Goal: Task Accomplishment & Management: Complete application form

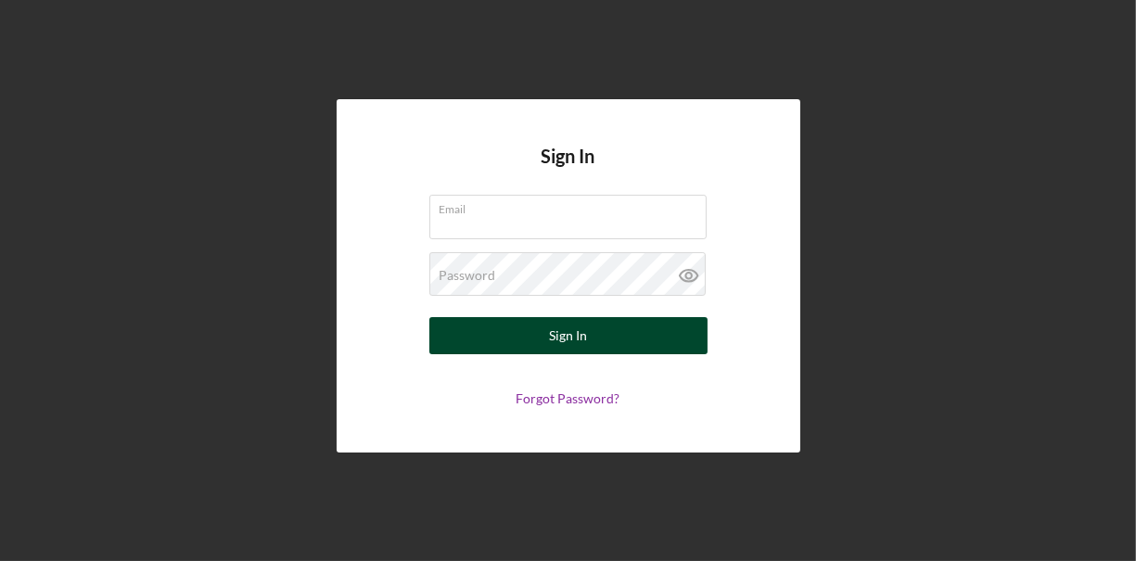
type input "[EMAIL_ADDRESS][DOMAIN_NAME]"
click at [589, 336] on button "Sign In" at bounding box center [568, 335] width 278 height 37
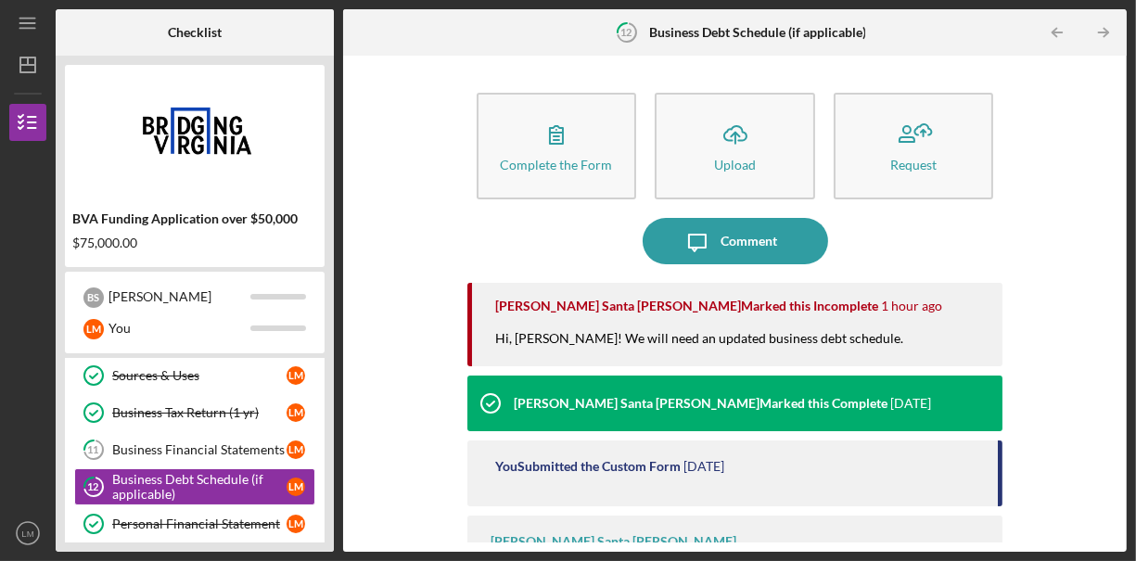
scroll to position [118, 0]
drag, startPoint x: 1118, startPoint y: 157, endPoint x: 1117, endPoint y: 201, distance: 44.5
click at [1117, 201] on div "Complete the Form Form Icon/Upload Upload Request Icon/Message Comment [PERSON_…" at bounding box center [734, 304] width 783 height 496
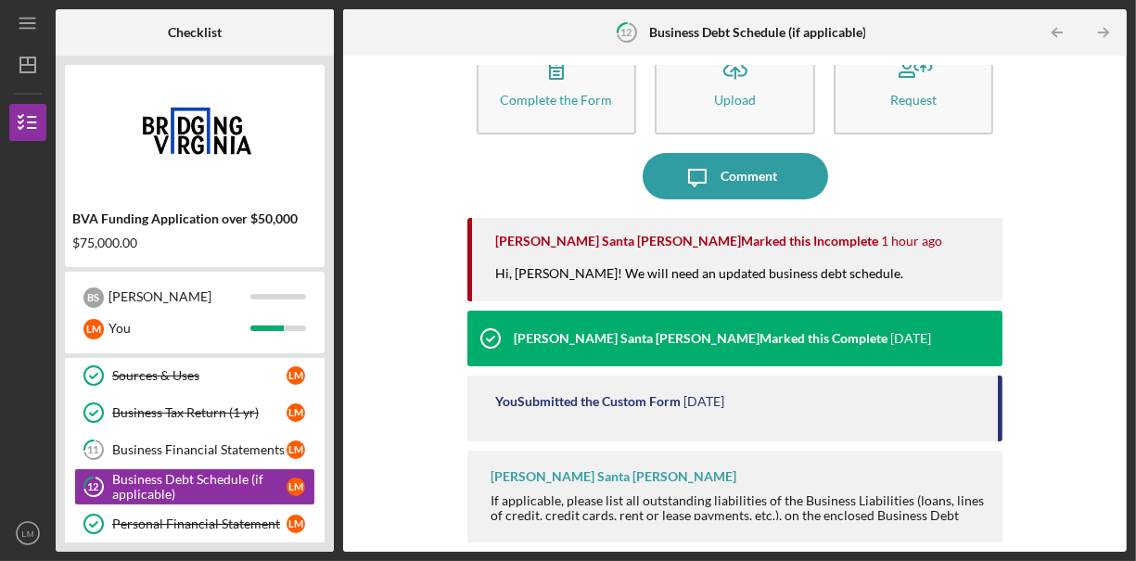
scroll to position [0, 0]
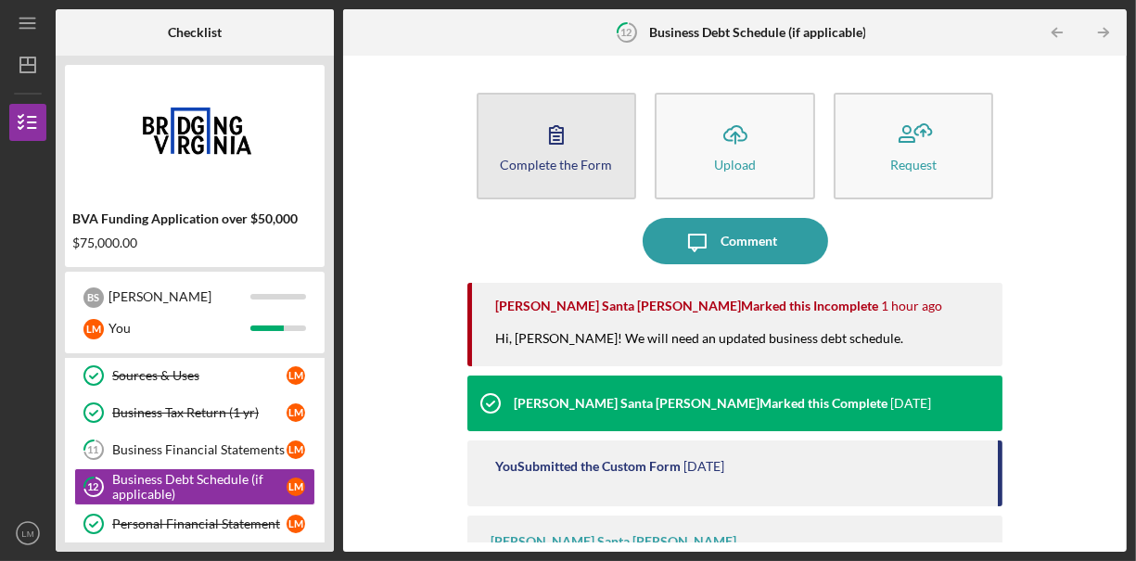
click at [562, 166] on div "Complete the Form" at bounding box center [557, 165] width 112 height 14
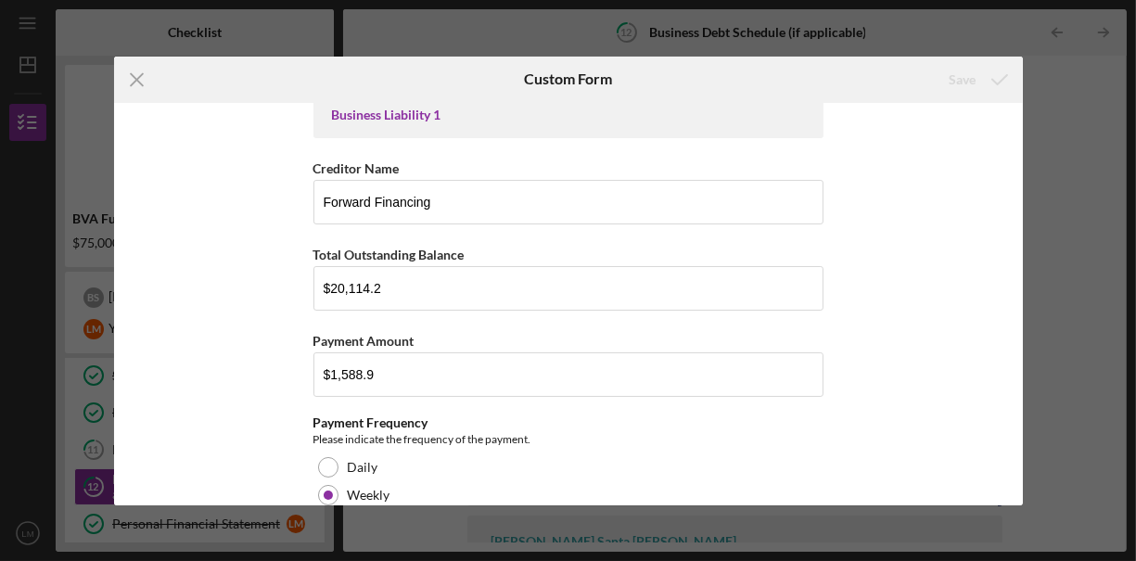
scroll to position [207, 0]
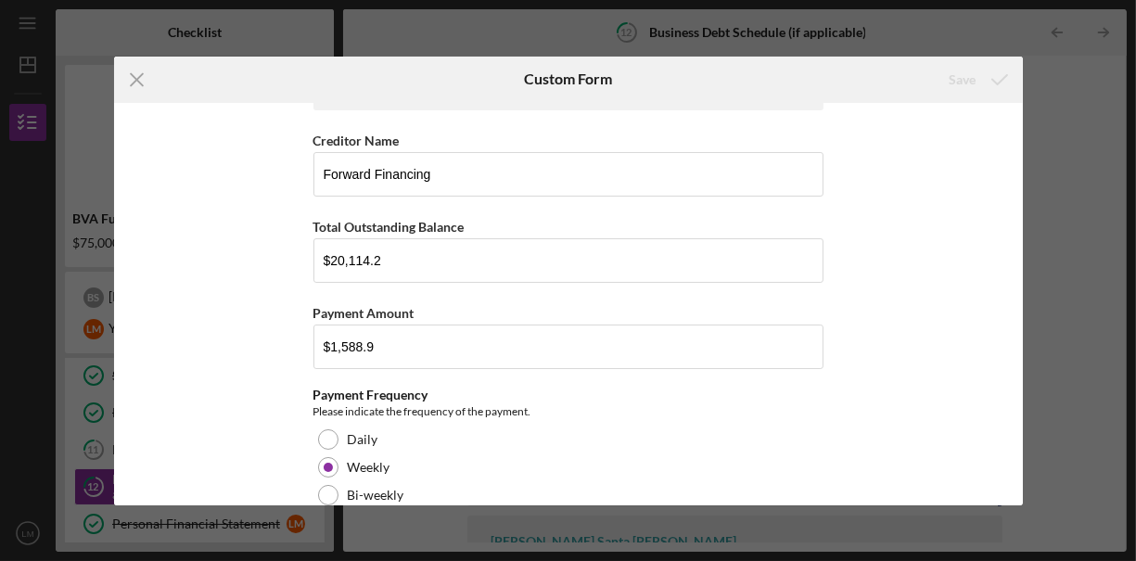
click at [858, 276] on div "Business Debt Questionaire *Does the Business have outstanding liabilities? Yes…" at bounding box center [568, 304] width 909 height 402
click at [769, 303] on div "Payment Amount" at bounding box center [568, 312] width 510 height 23
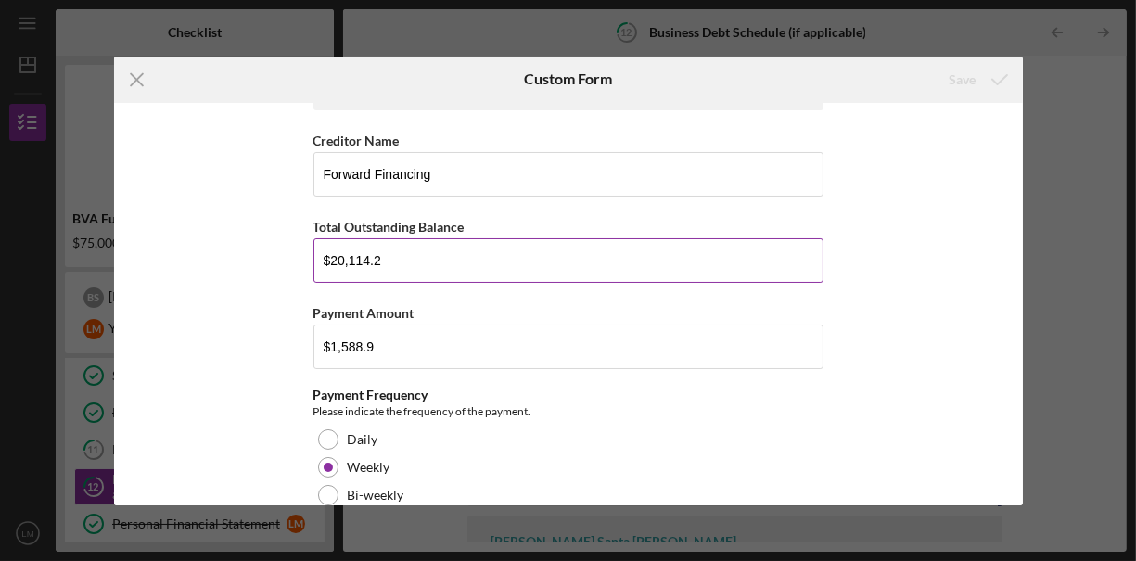
click at [628, 238] on input "$20,114.2" at bounding box center [568, 260] width 510 height 45
paste input "4,225.20"
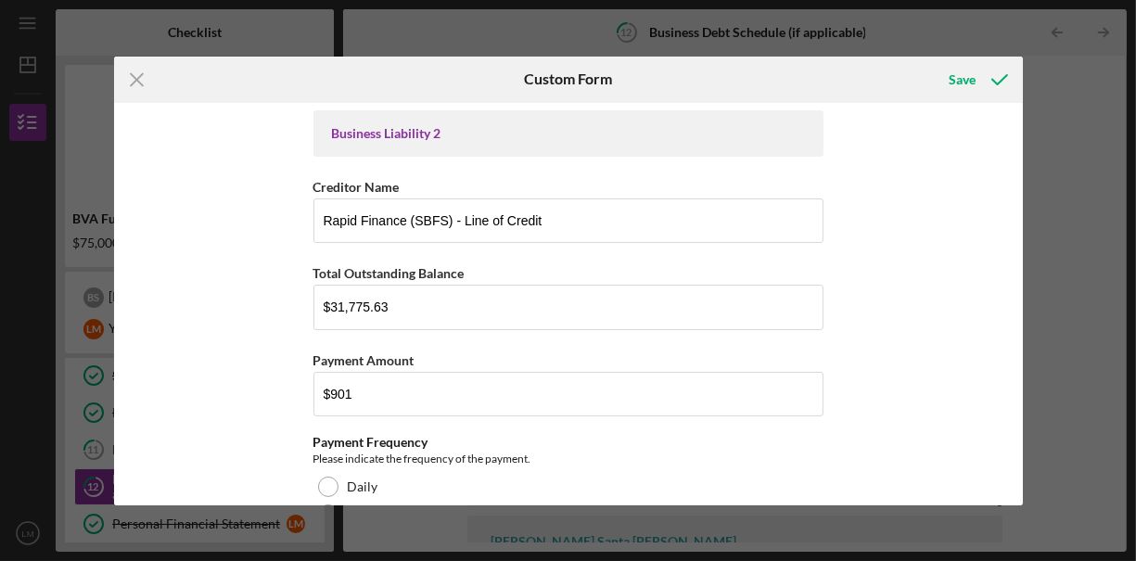
scroll to position [1144, 0]
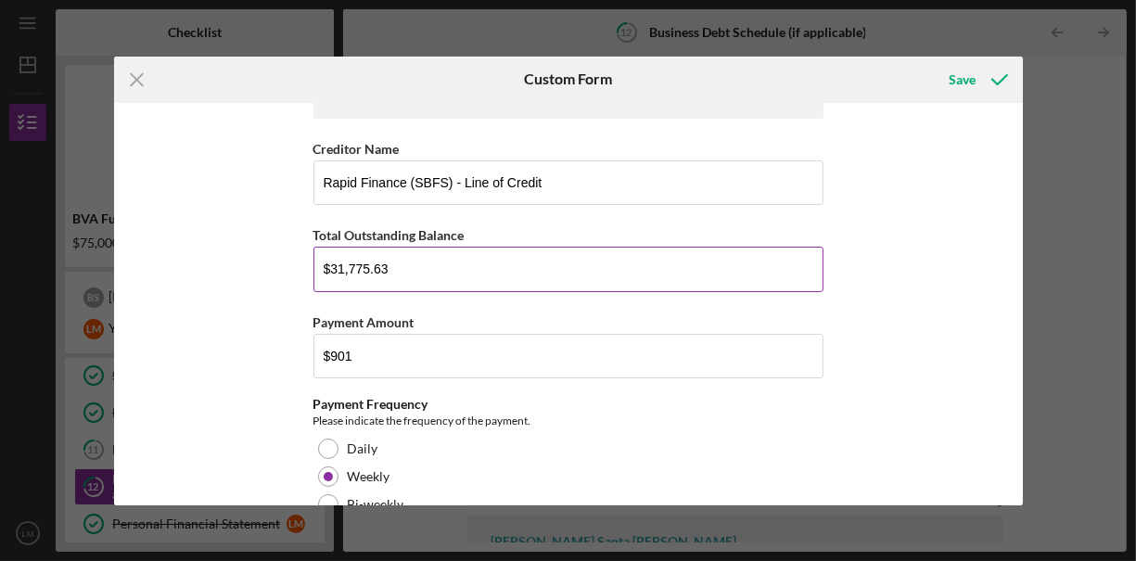
type input "$4,225.20"
click at [339, 270] on input "$31,775.63" at bounding box center [568, 269] width 510 height 45
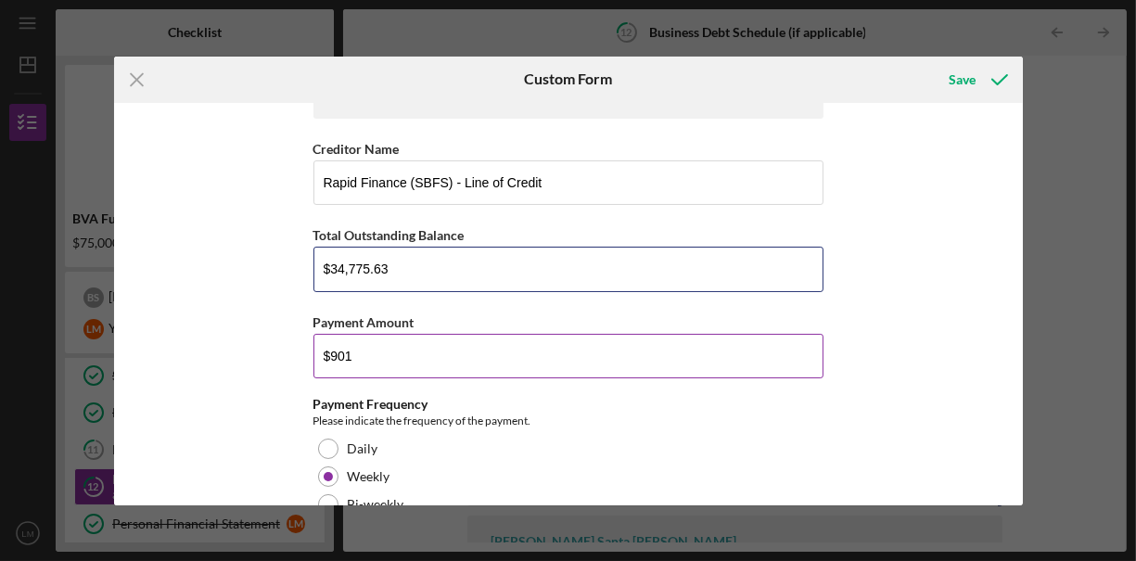
type input "$34,775.63"
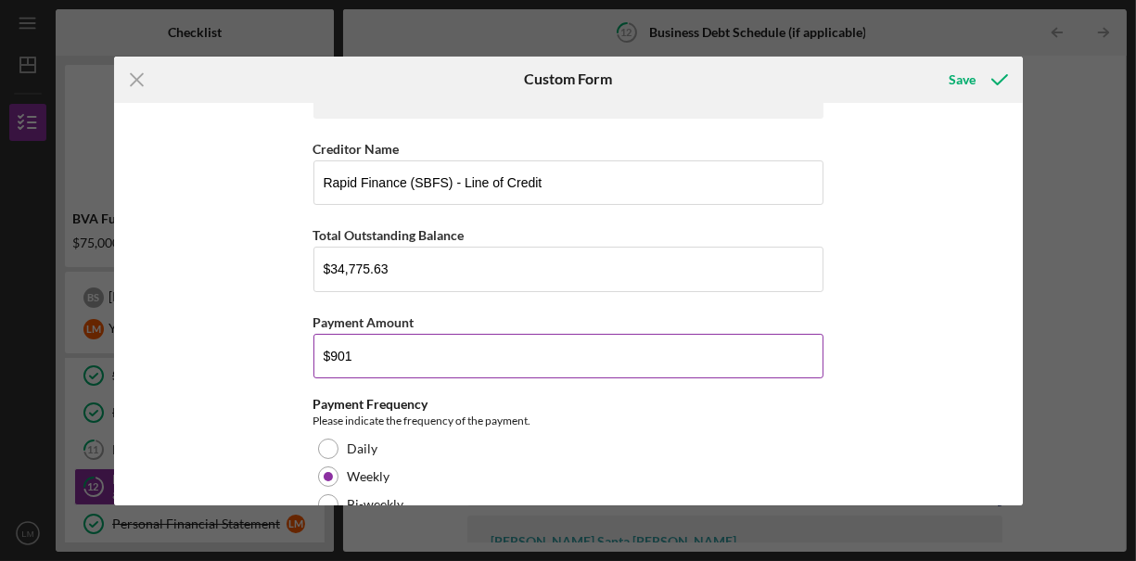
click at [385, 356] on input "$901" at bounding box center [568, 356] width 510 height 45
paste input "893.30"
type input "$893.30"
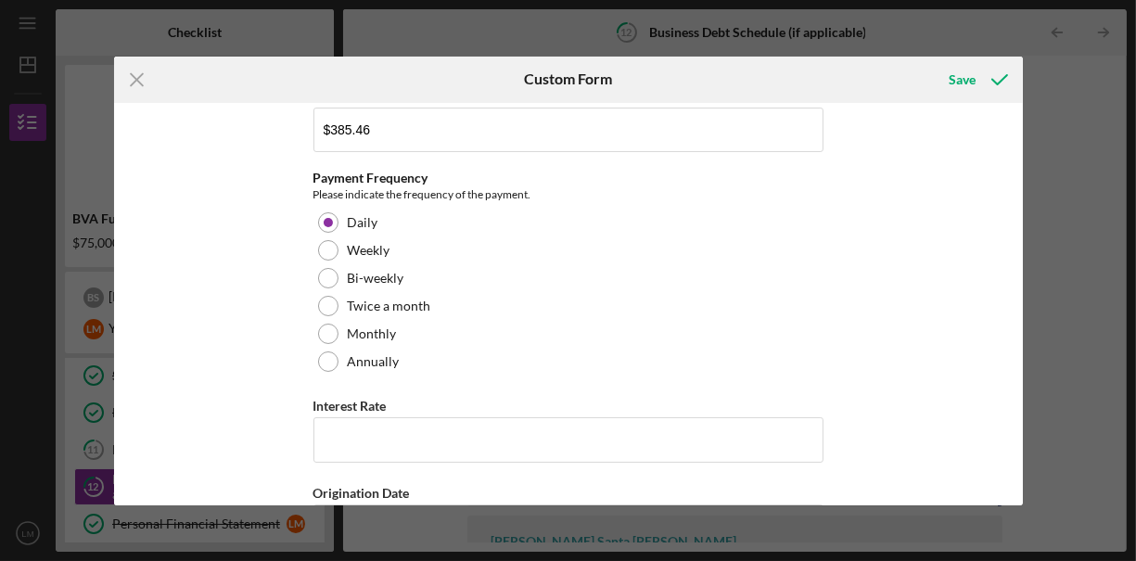
scroll to position [2304, 0]
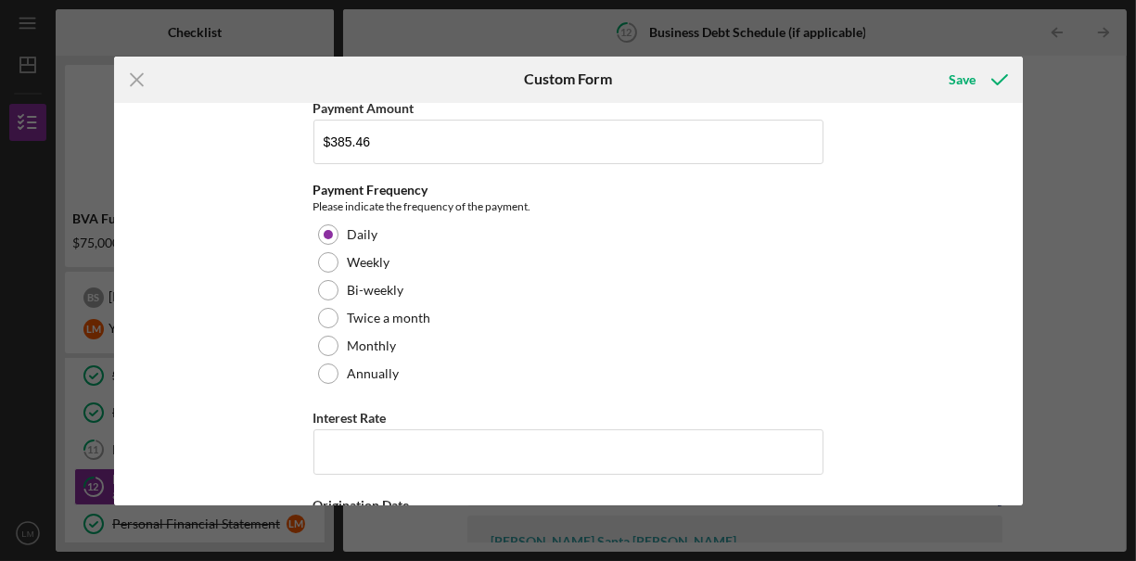
click at [1024, 308] on div "Icon/Menu Close Custom Form Save Business Debt Questionaire *Does the Business …" at bounding box center [568, 280] width 1136 height 561
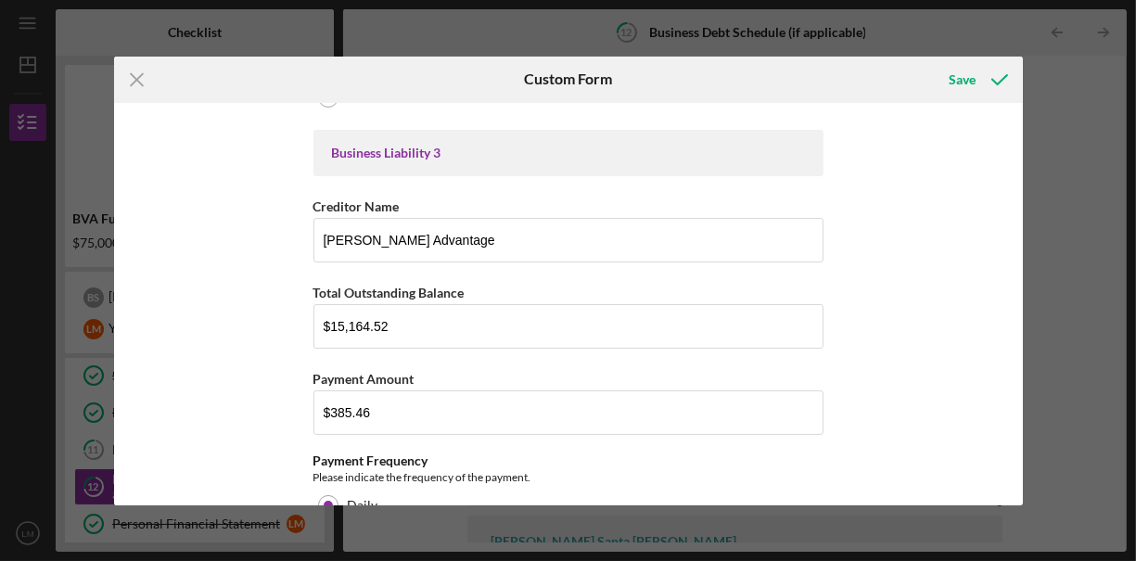
scroll to position [2009, 0]
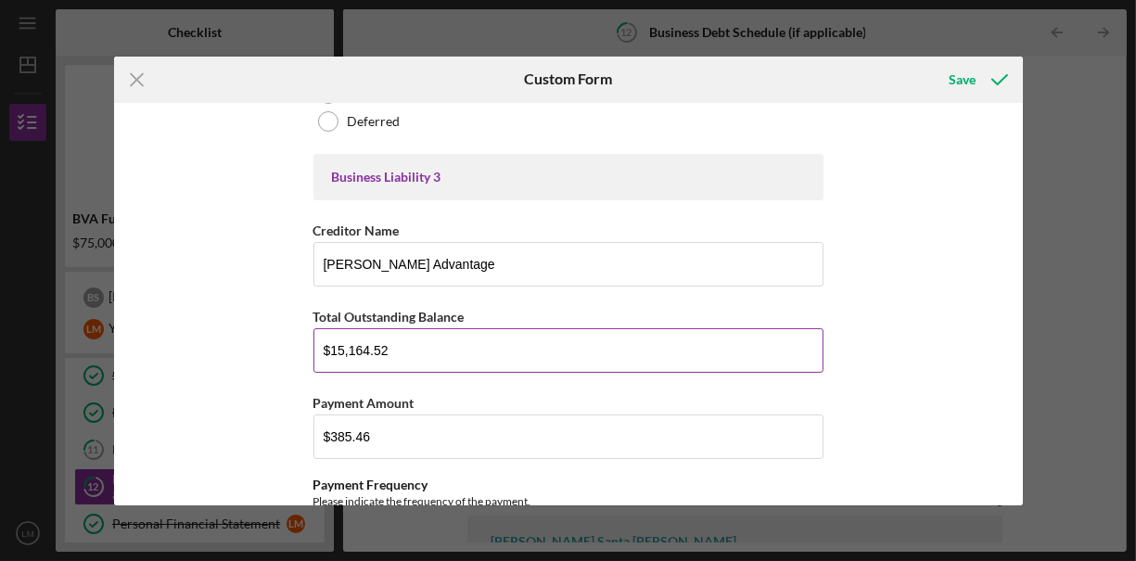
click at [400, 341] on input "$15,164.52" at bounding box center [568, 350] width 510 height 45
drag, startPoint x: 1016, startPoint y: 280, endPoint x: 1022, endPoint y: 312, distance: 32.0
click at [1022, 312] on div "Business Debt Questionaire *Does the Business have outstanding liabilities? Yes…" at bounding box center [568, 304] width 909 height 402
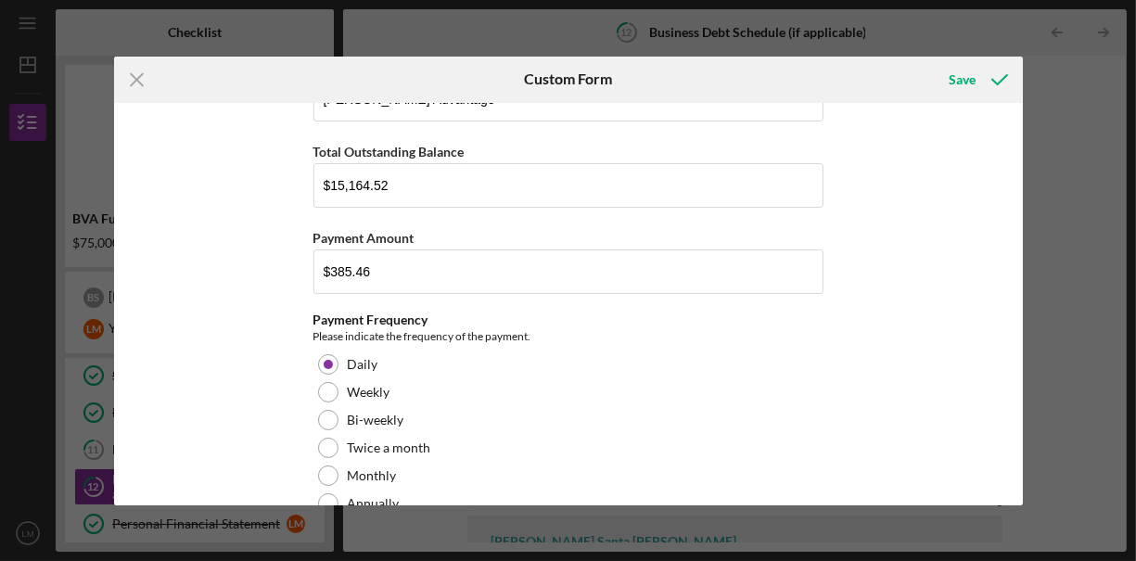
scroll to position [2177, 0]
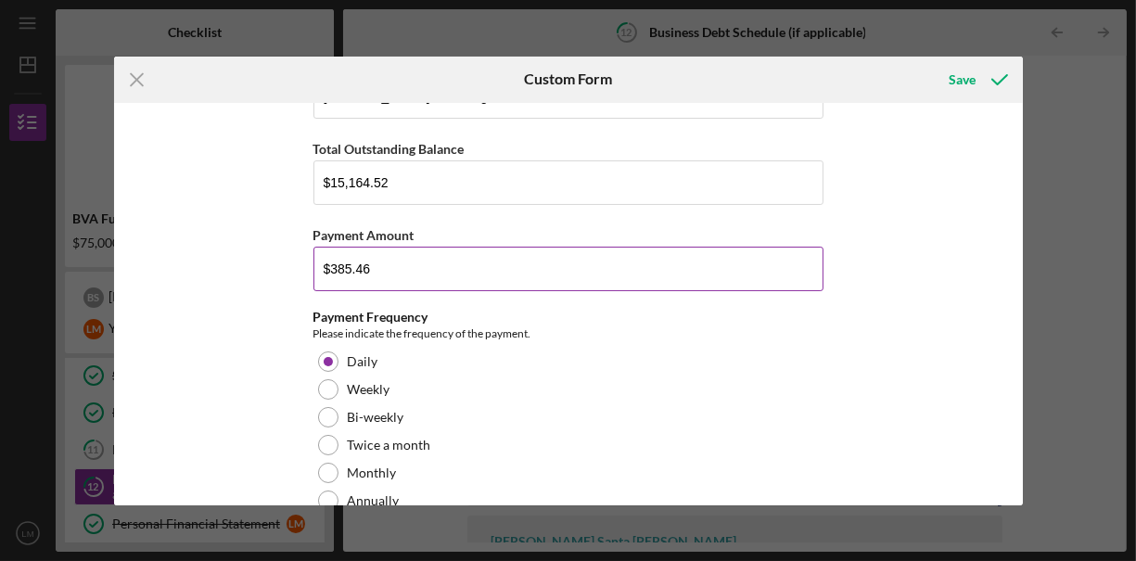
click at [390, 255] on input "$385.46" at bounding box center [568, 269] width 510 height 45
drag, startPoint x: 384, startPoint y: 255, endPoint x: 334, endPoint y: 255, distance: 50.1
click at [334, 255] on input "$385.46" at bounding box center [568, 269] width 510 height 45
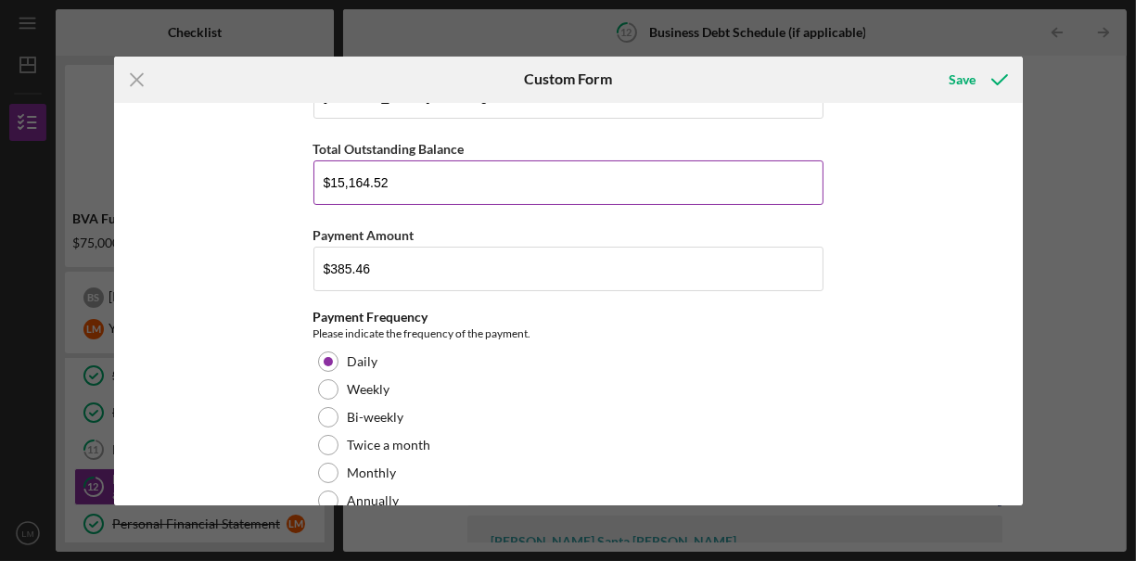
click at [408, 169] on input "$15,164.52" at bounding box center [568, 182] width 510 height 45
click at [332, 172] on input "$15,164.52" at bounding box center [568, 182] width 510 height 45
type input "$5,153.74"
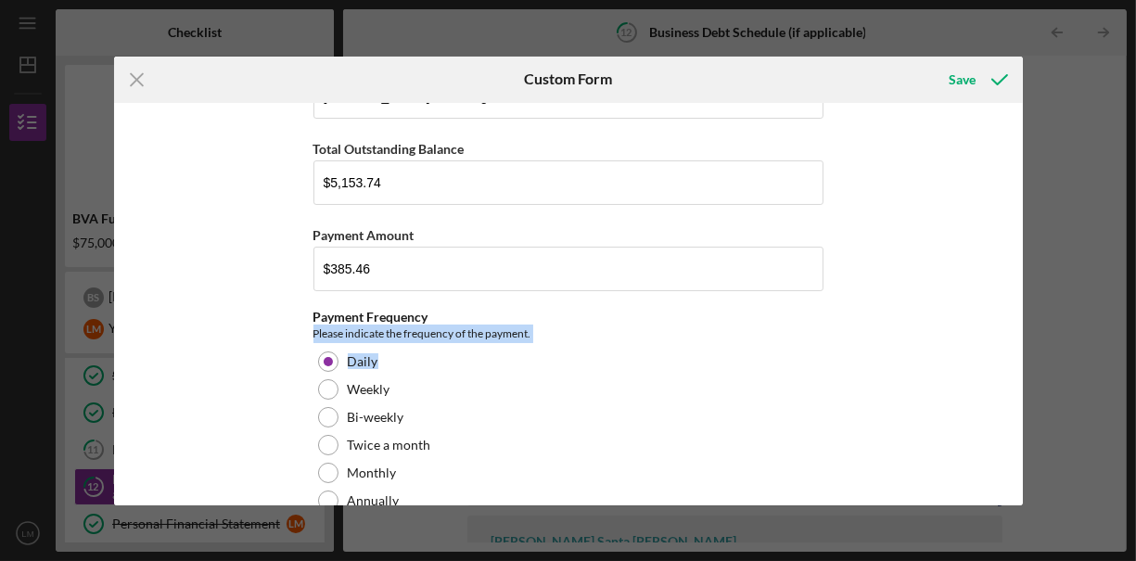
drag, startPoint x: 1016, startPoint y: 300, endPoint x: 1012, endPoint y: 336, distance: 35.4
click at [1012, 336] on div "Business Debt Questionaire *Does the Business have outstanding liabilities? Yes…" at bounding box center [568, 304] width 909 height 402
click at [1016, 320] on div "Business Debt Questionaire *Does the Business have outstanding liabilities? Yes…" at bounding box center [568, 304] width 909 height 402
click at [916, 374] on div "Business Debt Questionaire *Does the Business have outstanding liabilities? Yes…" at bounding box center [568, 304] width 909 height 402
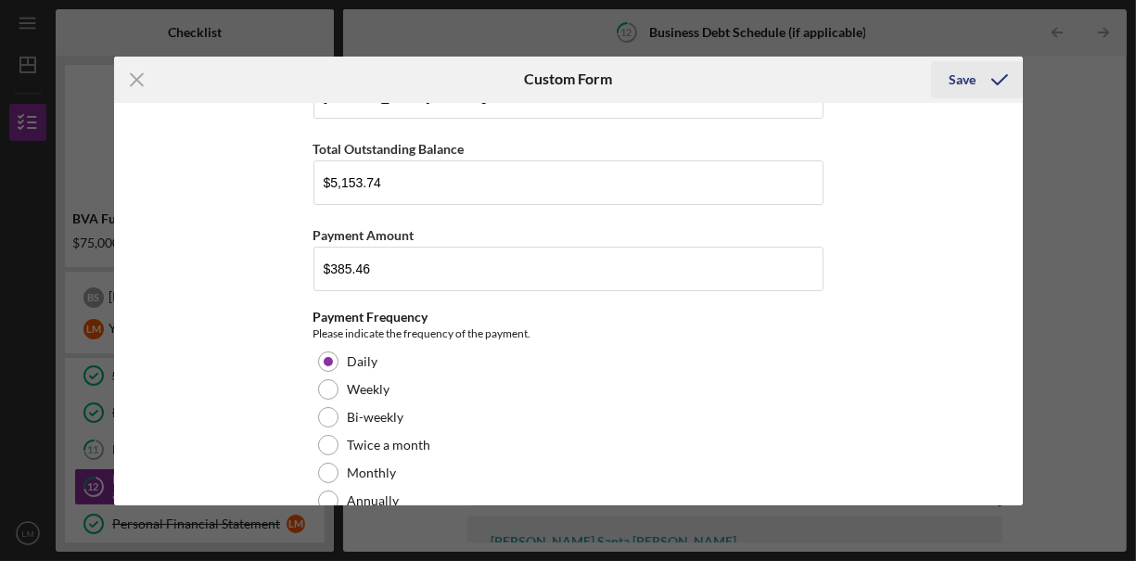
click at [959, 79] on div "Save" at bounding box center [962, 79] width 27 height 37
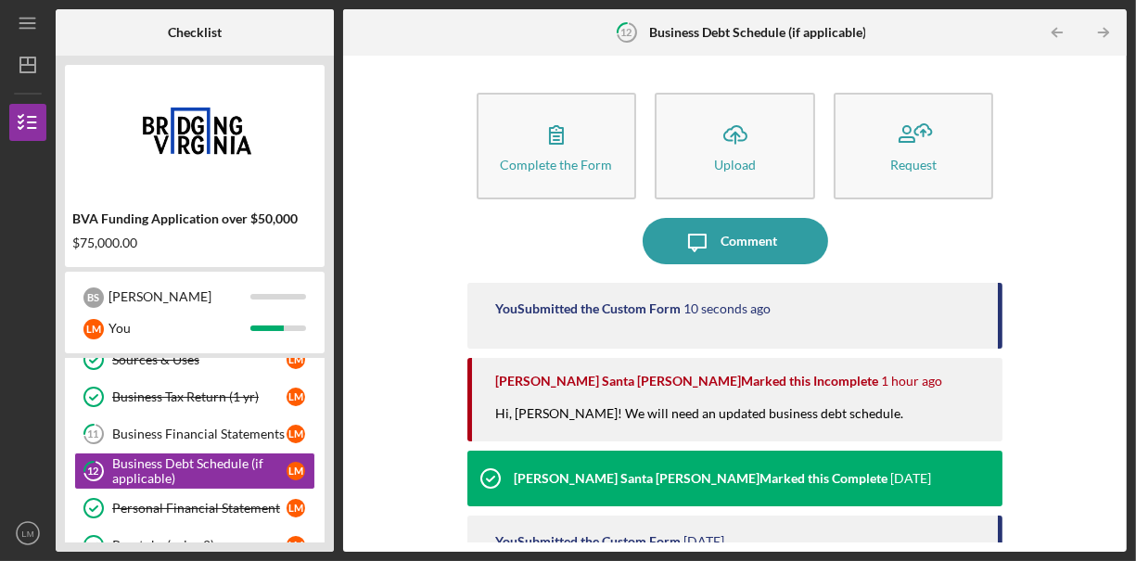
scroll to position [130, 0]
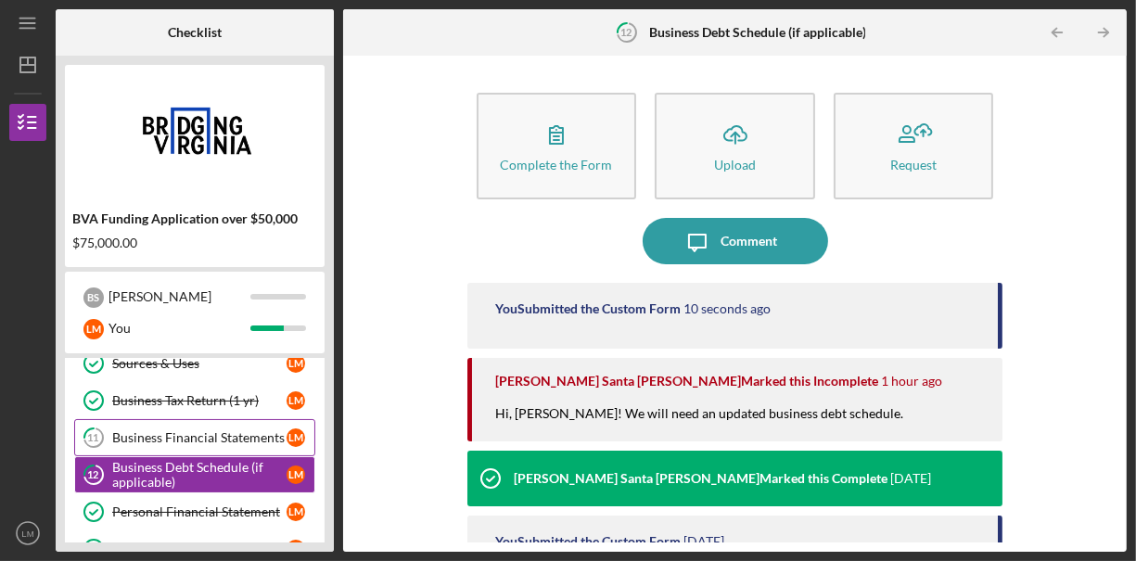
click at [259, 445] on link "11 Business Financial Statements [PERSON_NAME]" at bounding box center [194, 437] width 241 height 37
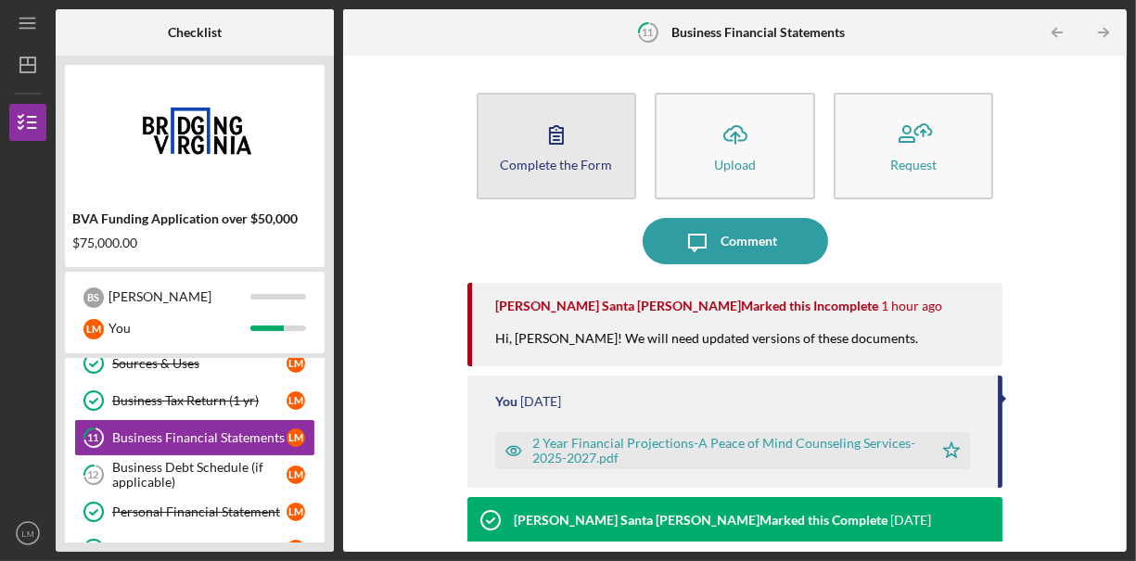
click at [559, 156] on icon "button" at bounding box center [556, 134] width 46 height 46
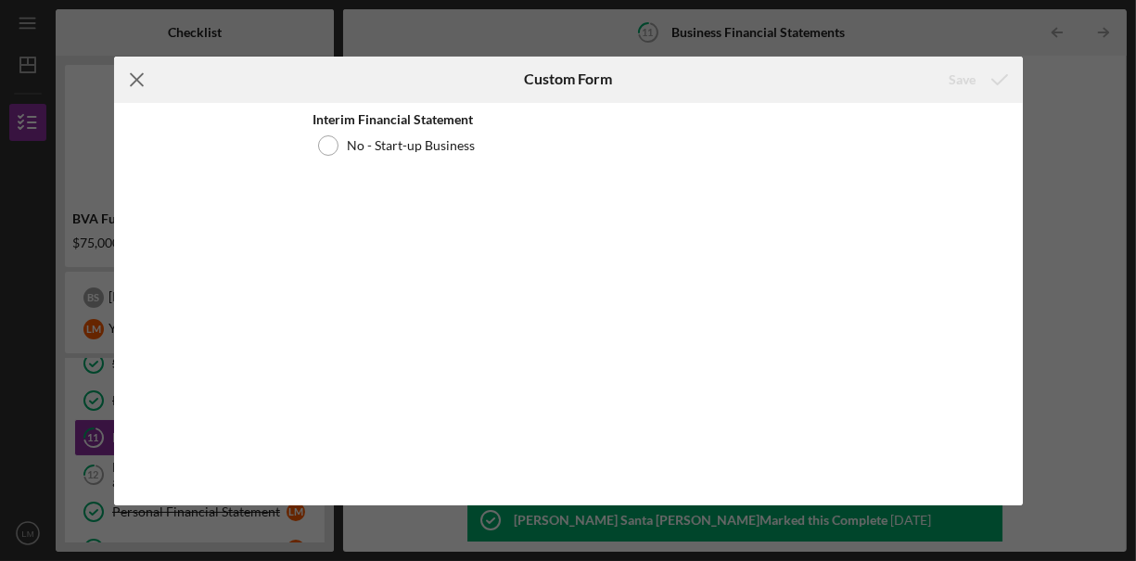
click at [135, 97] on icon "Icon/Menu Close" at bounding box center [137, 80] width 46 height 46
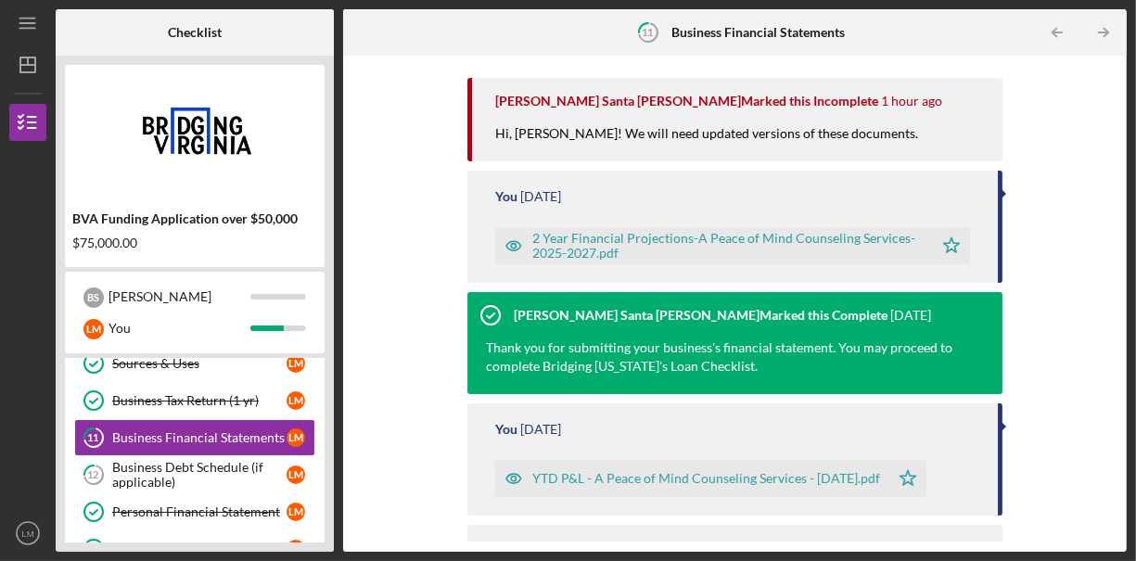
scroll to position [279, 0]
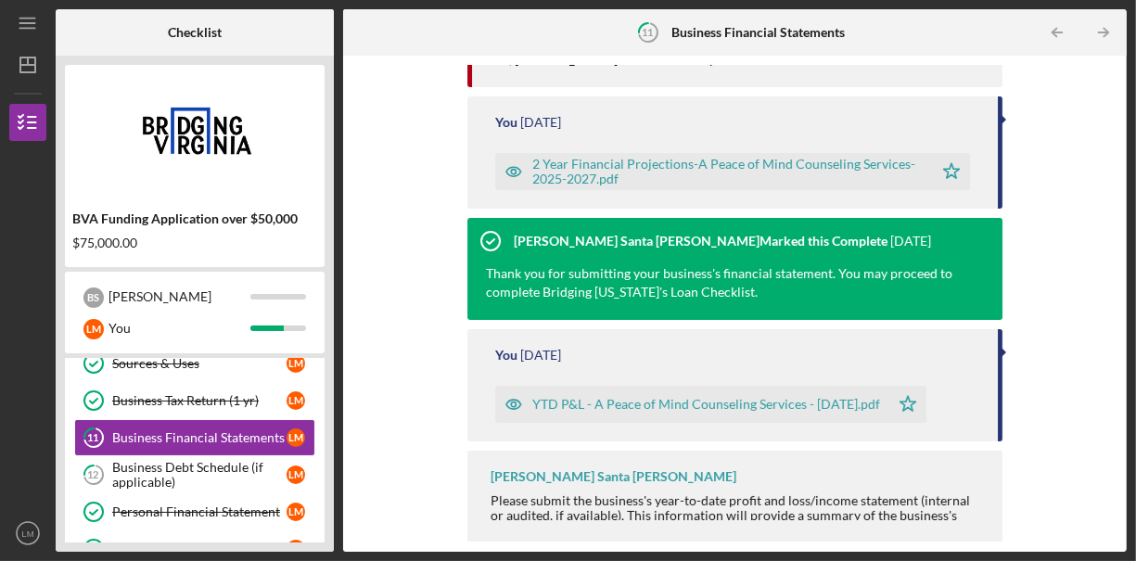
drag, startPoint x: 1129, startPoint y: 341, endPoint x: 1133, endPoint y: 374, distance: 32.7
click at [1133, 374] on div "Icon/Menu 11 Business Financial Statements Checklist BVA Funding Application ov…" at bounding box center [568, 280] width 1136 height 561
click at [1077, 380] on div "Complete the Form Form Icon/Upload Upload Request Icon/Message Comment [PERSON_…" at bounding box center [734, 303] width 765 height 477
click at [275, 515] on link "Personal Financial Statement Personal Financial Statement [PERSON_NAME]" at bounding box center [194, 511] width 241 height 37
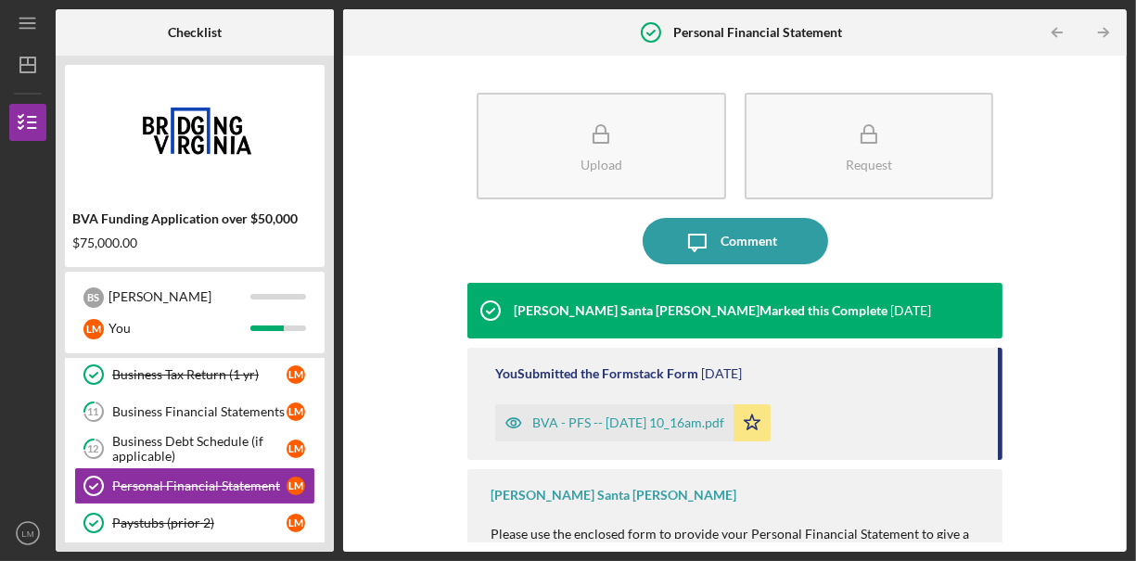
scroll to position [158, 0]
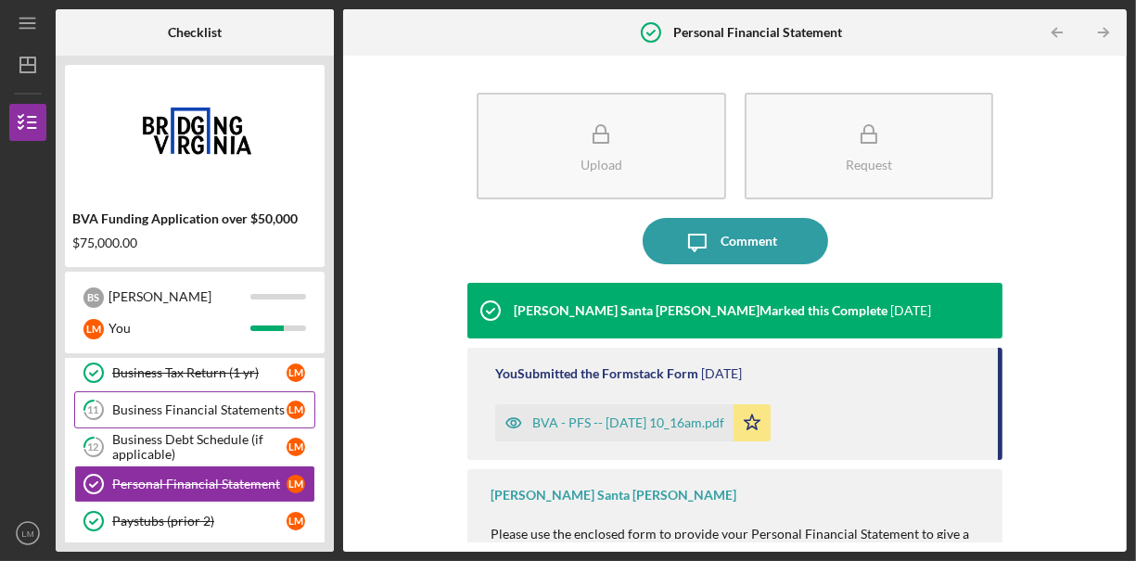
click at [252, 406] on div "Business Financial Statements" at bounding box center [199, 409] width 174 height 15
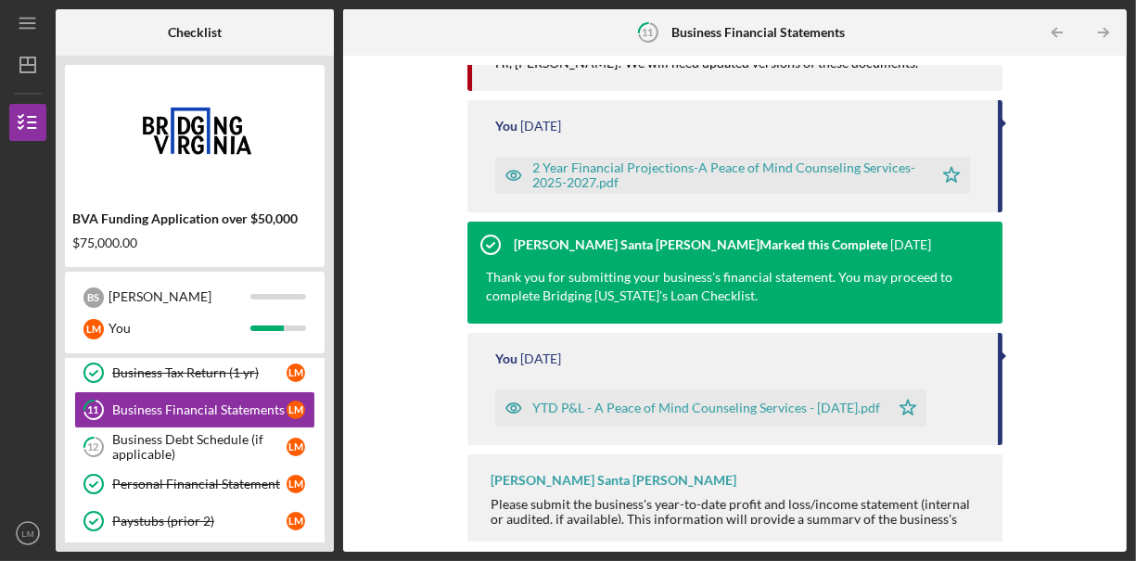
scroll to position [279, 0]
